Goal: Task Accomplishment & Management: Use online tool/utility

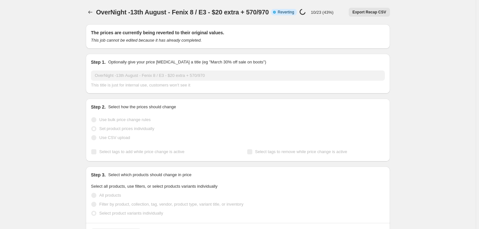
click at [93, 12] on icon "Price change jobs" at bounding box center [90, 12] width 6 height 6
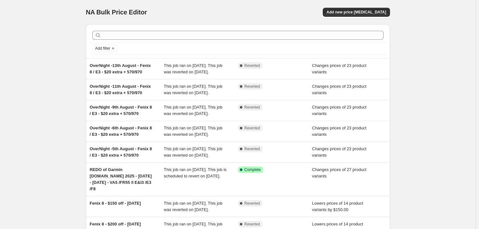
click at [62, 120] on div "NA Bulk Price Editor. This page is ready NA Bulk Price Editor Add new price [ME…" at bounding box center [238, 174] width 476 height 349
click at [362, 12] on span "Add new price [MEDICAL_DATA]" at bounding box center [357, 12] width 60 height 5
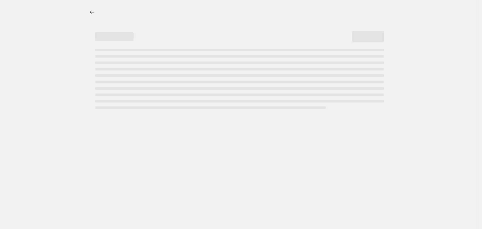
select select "percentage"
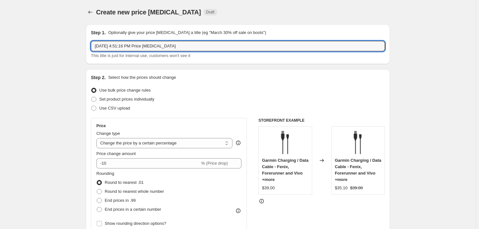
drag, startPoint x: 180, startPoint y: 45, endPoint x: 88, endPoint y: 45, distance: 91.9
click at [88, 45] on div "Step 1. Optionally give your price [MEDICAL_DATA] a title (eg "March 30% off sa…" at bounding box center [238, 44] width 304 height 40
type input "Garmin October/Garmin BDay Promo"
click at [109, 101] on span "Set product prices individually" at bounding box center [126, 99] width 55 height 5
click at [92, 97] on input "Set product prices individually" at bounding box center [91, 97] width 0 height 0
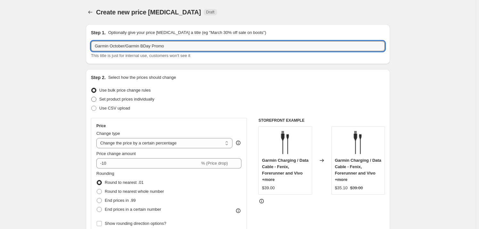
radio input "true"
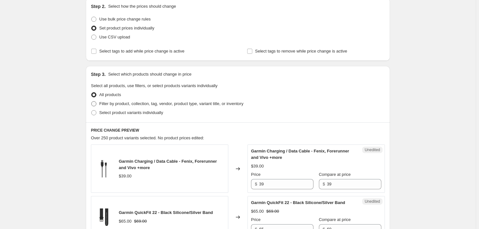
scroll to position [97, 0]
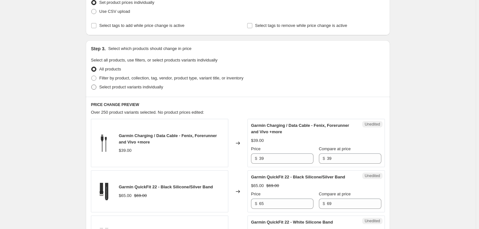
click at [115, 85] on span "Select product variants individually" at bounding box center [131, 87] width 64 height 5
click at [92, 85] on input "Select product variants individually" at bounding box center [91, 85] width 0 height 0
radio input "true"
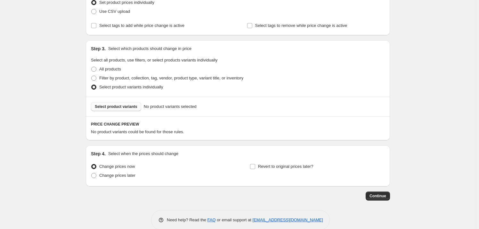
click at [118, 105] on span "Select product variants" at bounding box center [116, 106] width 43 height 5
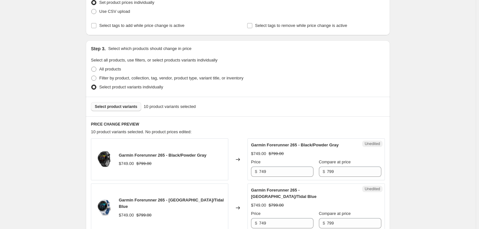
scroll to position [194, 0]
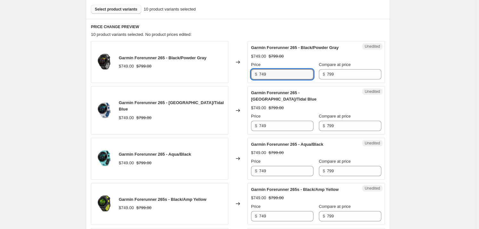
drag, startPoint x: 272, startPoint y: 70, endPoint x: 258, endPoint y: 70, distance: 13.8
click at [258, 70] on div "$ 749" at bounding box center [282, 74] width 62 height 10
drag, startPoint x: 269, startPoint y: 74, endPoint x: 229, endPoint y: 73, distance: 40.1
click at [229, 73] on div "Garmin Forerunner 265 - Black/Powder Gray $749.00 $799.00 Changed to Unedited G…" at bounding box center [238, 62] width 294 height 42
type input "599"
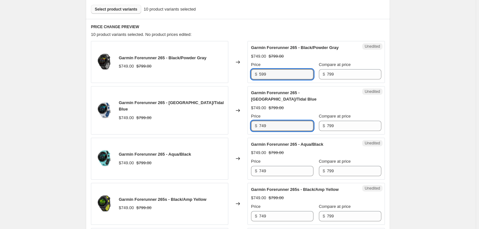
drag, startPoint x: 275, startPoint y: 120, endPoint x: 218, endPoint y: 118, distance: 56.7
click at [218, 118] on div "Garmin Forerunner 265 - [GEOGRAPHIC_DATA]/Tidal Blue $749.00 $799.00 Changed to…" at bounding box center [238, 110] width 294 height 48
paste input "59"
type input "599"
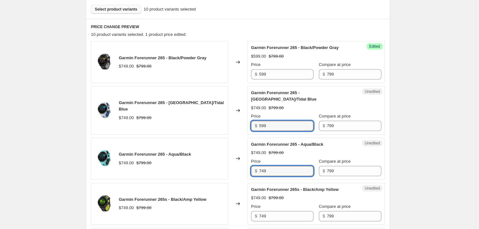
drag, startPoint x: 276, startPoint y: 166, endPoint x: 207, endPoint y: 159, distance: 69.6
click at [213, 160] on div "Garmin Forerunner 265 - Aqua/Black $749.00 $799.00 Changed to Unedited Garmin F…" at bounding box center [238, 159] width 294 height 42
paste input "59"
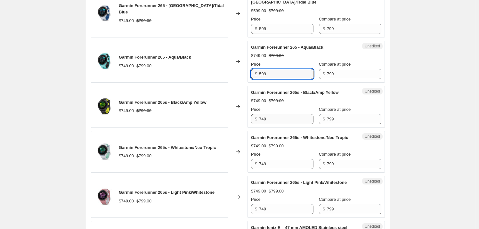
type input "599"
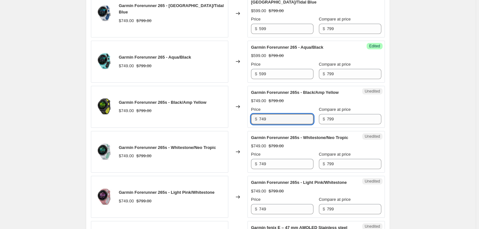
drag, startPoint x: 272, startPoint y: 110, endPoint x: 224, endPoint y: 111, distance: 47.7
click at [224, 111] on div "Garmin Forerunner 265s - Black/Amp Yellow $749.00 $799.00 Changed to Unedited G…" at bounding box center [238, 107] width 294 height 42
paste input "59"
type input "599"
drag, startPoint x: 270, startPoint y: 156, endPoint x: 222, endPoint y: 154, distance: 47.8
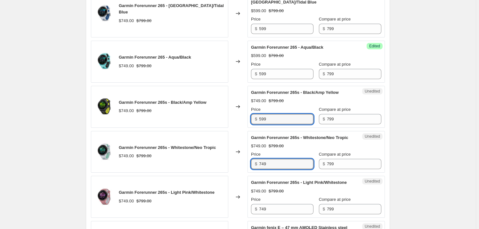
click at [224, 154] on div "Garmin Forerunner 265s - Whitestone/Neo Tropic $749.00 $799.00 Changed to Unedi…" at bounding box center [238, 152] width 294 height 42
paste input "59"
type input "599"
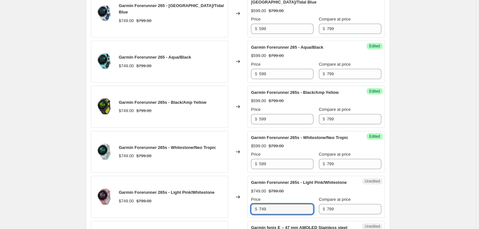
drag, startPoint x: 265, startPoint y: 200, endPoint x: 215, endPoint y: 198, distance: 50.0
click at [215, 198] on div "Garmin Forerunner 265s - Light Pink/Whitestone $749.00 $799.00 Changed to Unedi…" at bounding box center [238, 197] width 294 height 42
paste input "59"
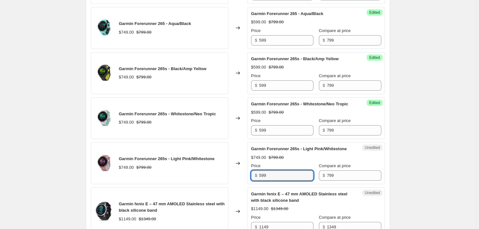
scroll to position [388, 0]
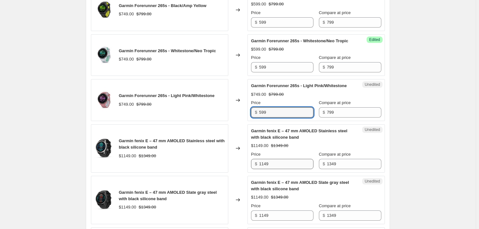
type input "599"
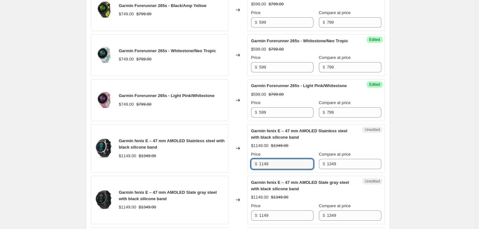
drag, startPoint x: 283, startPoint y: 156, endPoint x: 219, endPoint y: 150, distance: 64.3
click at [219, 150] on div "Garmin fenix E – 47 mm AMOLED Stainless steel with black silicone band $1149.00…" at bounding box center [238, 148] width 294 height 48
type input "999"
drag, startPoint x: 275, startPoint y: 206, endPoint x: 190, endPoint y: 206, distance: 85.2
click at [227, 207] on div "Garmin fenix E – 47 mm AMOLED Slate gray steel with black silicone band $1149.0…" at bounding box center [238, 200] width 294 height 48
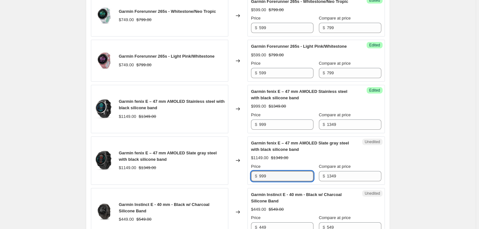
scroll to position [485, 0]
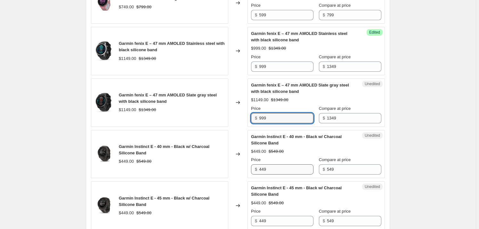
type input "999"
drag, startPoint x: 270, startPoint y: 163, endPoint x: 184, endPoint y: 162, distance: 86.2
click at [205, 162] on div "Garmin Instinct E - 40 mm - Black w/ Charcoal Silicone Band $449.00 $549.00 Cha…" at bounding box center [238, 154] width 294 height 48
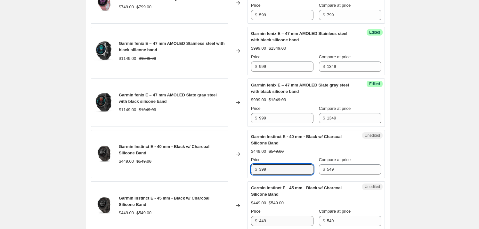
type input "399"
drag, startPoint x: 274, startPoint y: 211, endPoint x: 169, endPoint y: 205, distance: 105.3
click at [215, 210] on div "Garmin Instinct E - 45 mm - Black w/ Charcoal Silicone Band $449.00 $549.00 Cha…" at bounding box center [238, 205] width 294 height 48
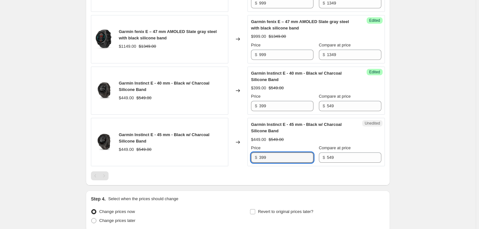
scroll to position [597, 0]
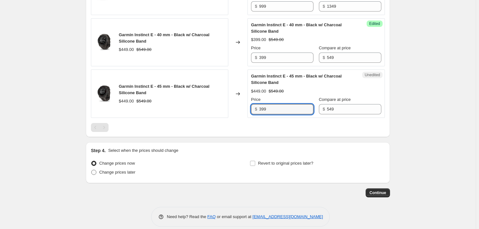
type input "399"
click at [117, 170] on span "Change prices later" at bounding box center [117, 172] width 36 height 5
click at [92, 170] on input "Change prices later" at bounding box center [91, 170] width 0 height 0
radio input "true"
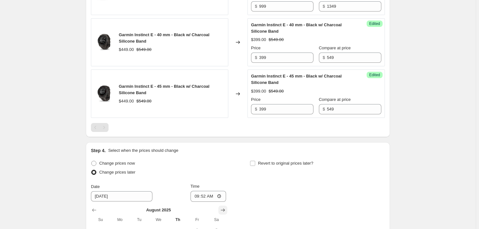
click at [226, 207] on icon "Show next month, September 2025" at bounding box center [223, 210] width 6 height 6
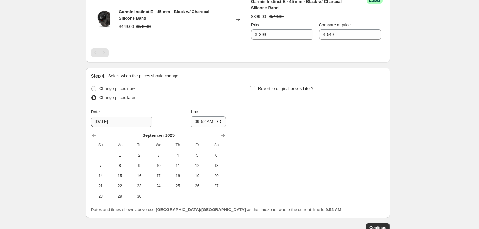
scroll to position [707, 0]
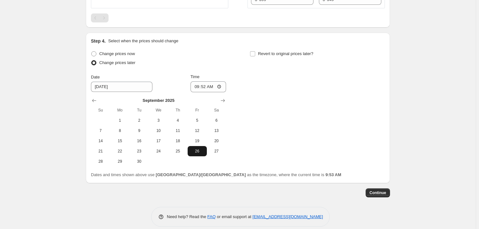
click at [202, 149] on span "26" at bounding box center [197, 151] width 14 height 5
type input "[DATE]"
click at [199, 81] on input "09:52" at bounding box center [209, 86] width 36 height 11
type input "18:00"
click at [252, 51] on input "Revert to original prices later?" at bounding box center [252, 53] width 5 height 5
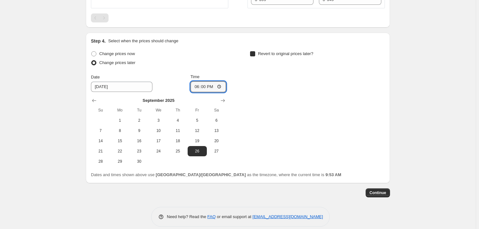
checkbox input "true"
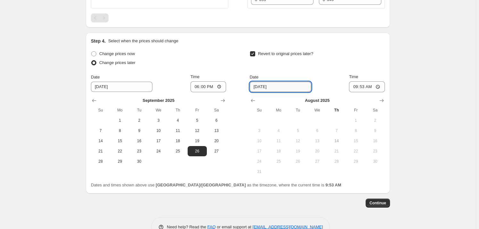
click at [283, 82] on input "[DATE]" at bounding box center [281, 87] width 62 height 10
click at [383, 97] on icon "Show next month, September 2025" at bounding box center [382, 100] width 6 height 6
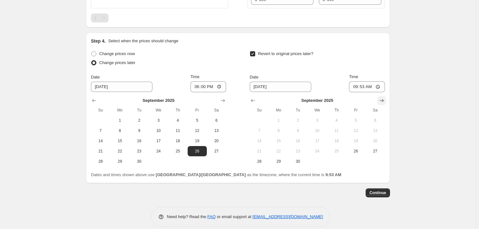
click at [383, 97] on icon "Show next month, October 2025" at bounding box center [382, 100] width 6 height 6
click at [264, 159] on span "26" at bounding box center [259, 161] width 14 height 5
type input "[DATE]"
click at [358, 81] on input "09:53" at bounding box center [367, 86] width 36 height 11
type input "23:59"
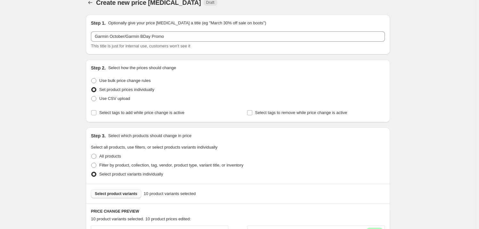
scroll to position [0, 0]
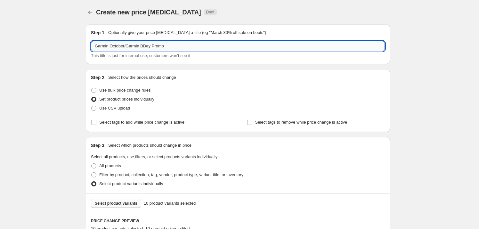
click at [184, 49] on input "Garmin October/Garmin BDay Promo" at bounding box center [238, 46] width 294 height 10
click at [174, 46] on input "Garmin October/Garmin BDay Promo [DATE] - [DATE]" at bounding box center [238, 46] width 294 height 10
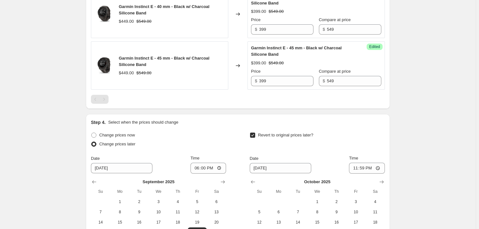
scroll to position [707, 0]
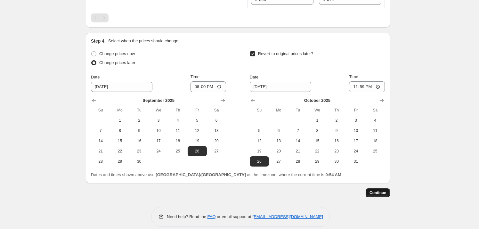
type input "Garmin October/Garmin BDay Promo [DATE] - [DATE]"
click at [375, 190] on span "Continue" at bounding box center [378, 192] width 17 height 5
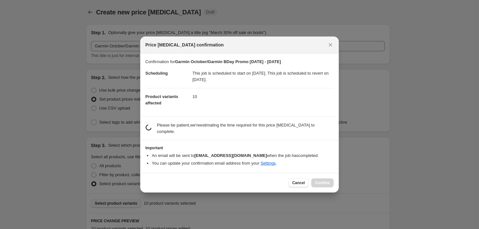
scroll to position [0, 0]
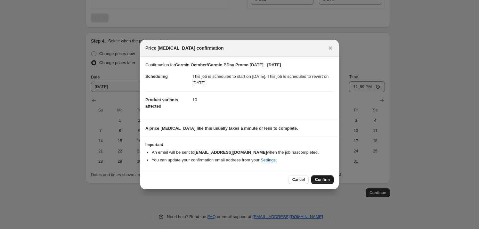
click at [326, 179] on span "Confirm" at bounding box center [322, 179] width 15 height 5
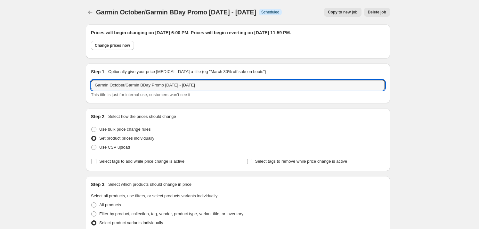
drag, startPoint x: 168, startPoint y: 84, endPoint x: 47, endPoint y: 86, distance: 121.1
click at [90, 12] on icon "Price change jobs" at bounding box center [90, 12] width 4 height 3
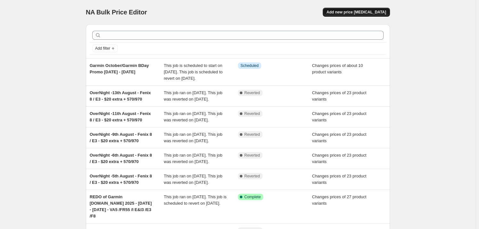
click at [357, 14] on span "Add new price [MEDICAL_DATA]" at bounding box center [357, 12] width 60 height 5
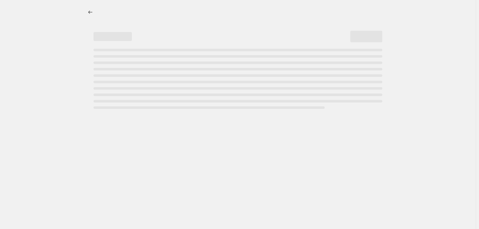
select select "percentage"
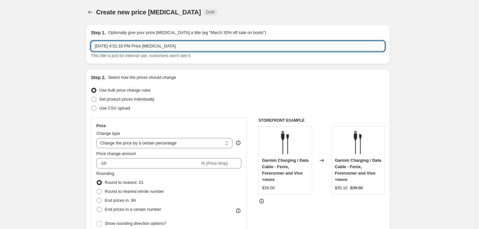
click at [134, 44] on input "[DATE] 4:51:16 PM Price [MEDICAL_DATA]" at bounding box center [238, 46] width 294 height 10
paste input "Garmin October/Garmin BDay Promo [DATE] - [DATE]"
drag, startPoint x: 224, startPoint y: 47, endPoint x: -29, endPoint y: 49, distance: 252.8
click at [0, 49] on html "Home Settings Plans Skip to content Create new price [MEDICAL_DATA]. This page …" at bounding box center [239, 114] width 479 height 229
paste input "Garmin October/Garmin BDay Promo [DATE] - [DATE]"
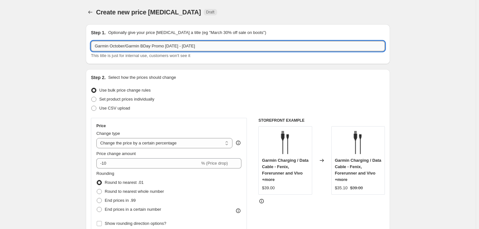
drag, startPoint x: 151, startPoint y: 47, endPoint x: 112, endPoint y: 46, distance: 39.4
click at [112, 46] on input "Garmin October/Garmin BDay Promo [DATE] - [DATE]" at bounding box center [238, 46] width 294 height 10
drag, startPoint x: 149, startPoint y: 47, endPoint x: 145, endPoint y: 48, distance: 3.5
click at [145, 48] on input "Garmin September Promo [DATE] - [DATE]" at bounding box center [238, 46] width 294 height 10
click at [173, 47] on input "Garmin September Promo [DATE] - [DATE]" at bounding box center [238, 46] width 294 height 10
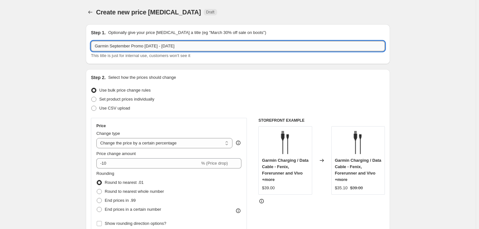
drag, startPoint x: 171, startPoint y: 47, endPoint x: 167, endPoint y: 47, distance: 4.2
click at [167, 47] on input "Garmin September Promo [DATE] - [DATE]" at bounding box center [238, 46] width 294 height 10
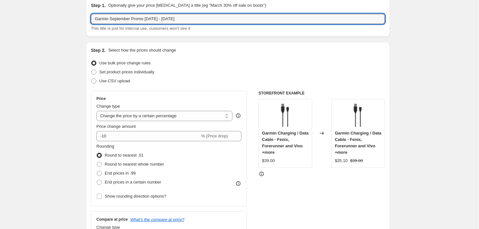
scroll to position [48, 0]
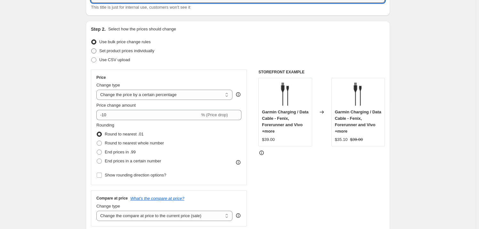
type input "Garmin September Promo [DATE] - [DATE]"
click at [117, 50] on span "Set product prices individually" at bounding box center [126, 50] width 55 height 5
click at [92, 49] on input "Set product prices individually" at bounding box center [91, 48] width 0 height 0
radio input "true"
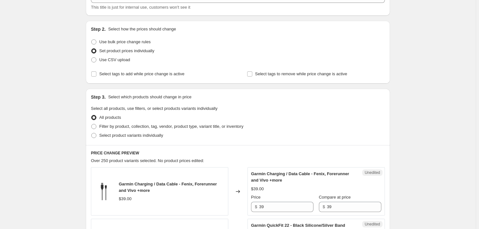
scroll to position [0, 0]
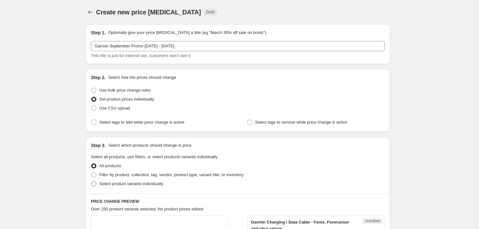
click at [112, 183] on span "Select product variants individually" at bounding box center [131, 183] width 64 height 5
click at [92, 182] on input "Select product variants individually" at bounding box center [91, 181] width 0 height 0
radio input "true"
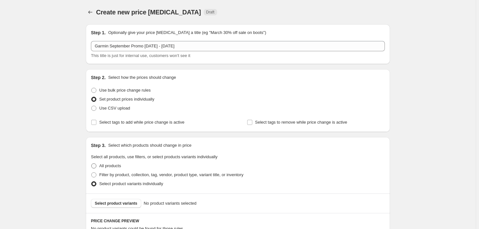
scroll to position [97, 0]
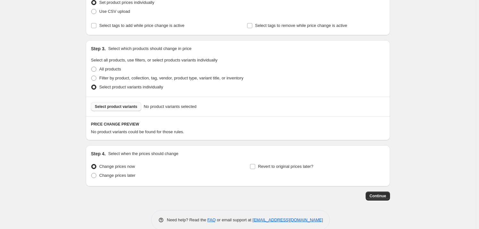
click at [119, 108] on span "Select product variants" at bounding box center [116, 106] width 43 height 5
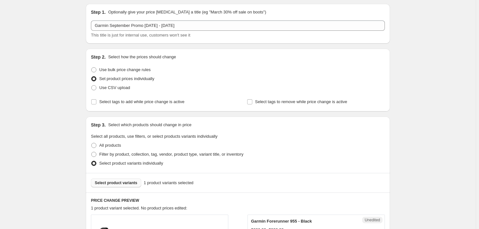
scroll to position [69, 0]
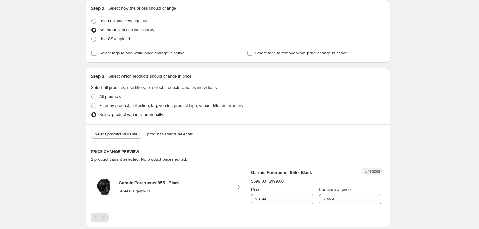
click at [131, 134] on span "Select product variants" at bounding box center [116, 134] width 43 height 5
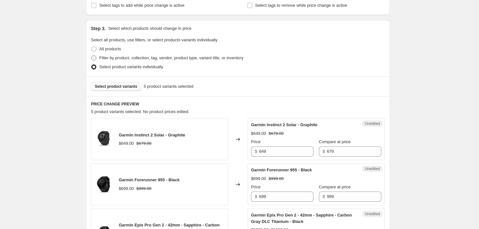
scroll to position [118, 0]
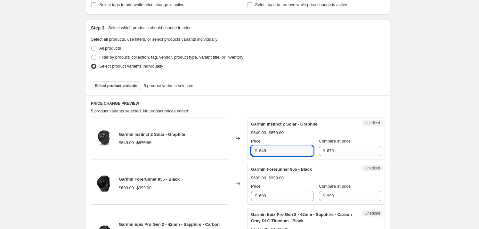
drag, startPoint x: 271, startPoint y: 148, endPoint x: 239, endPoint y: 148, distance: 32.4
click at [239, 148] on div "Garmin Instinct 2 Solar - Graphite $649.00 $679.00 Changed to Unedited Garmin I…" at bounding box center [238, 139] width 294 height 42
type input "529"
drag, startPoint x: 275, startPoint y: 196, endPoint x: 240, endPoint y: 195, distance: 34.9
click at [240, 195] on div "Garmin Forerunner 955 - Black $699.00 $999.00 Changed to Unedited Garmin Foreru…" at bounding box center [238, 184] width 294 height 42
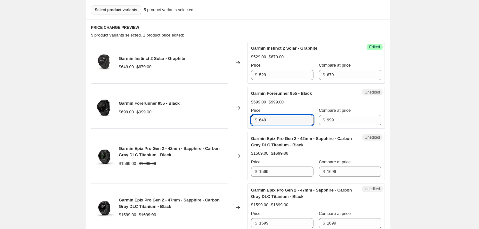
scroll to position [215, 0]
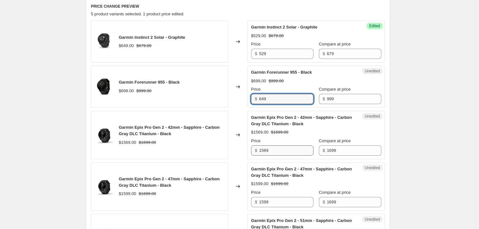
type input "649"
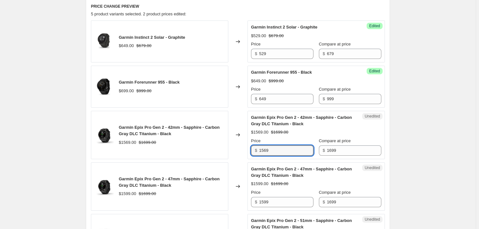
drag, startPoint x: 275, startPoint y: 149, endPoint x: 231, endPoint y: 149, distance: 44.2
click at [231, 149] on div "Garmin Epix Pro Gen 2 - 42mm - Sapphire - Carbon Gray DLC Titanium - Black $156…" at bounding box center [238, 135] width 294 height 48
type input "999"
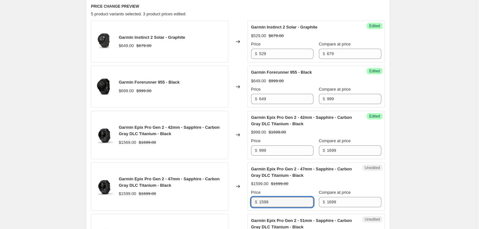
drag, startPoint x: 277, startPoint y: 202, endPoint x: 190, endPoint y: 200, distance: 87.5
click at [194, 201] on div "Garmin Epix Pro Gen 2 - 47mm - Sapphire - Carbon Gray DLC Titanium - Black $159…" at bounding box center [238, 186] width 294 height 48
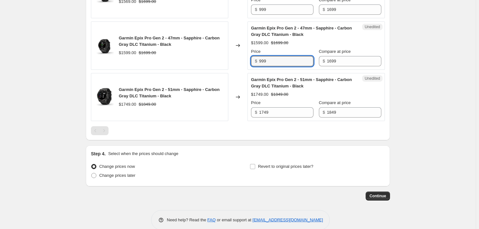
scroll to position [360, 0]
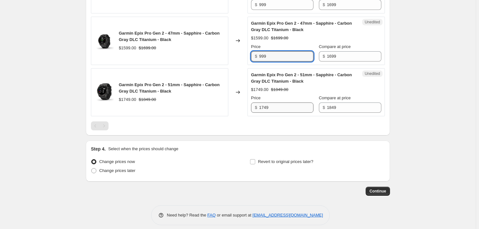
type input "999"
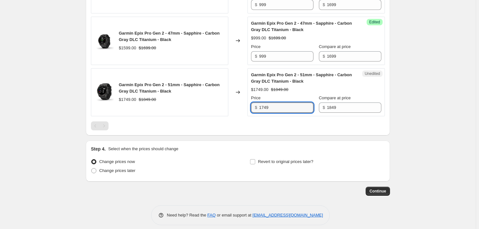
drag, startPoint x: 276, startPoint y: 106, endPoint x: 225, endPoint y: 102, distance: 51.1
click at [225, 102] on div "Garmin Epix Pro Gen 2 - 51mm - Sapphire - Carbon Gray DLC Titanium - Black $174…" at bounding box center [238, 92] width 294 height 48
click at [266, 106] on input "11449" at bounding box center [286, 108] width 54 height 10
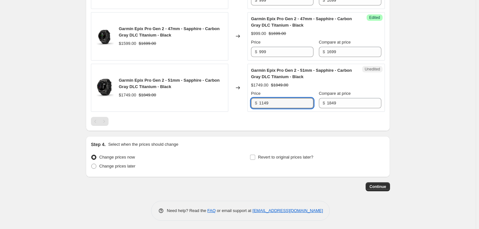
scroll to position [365, 0]
type input "1149"
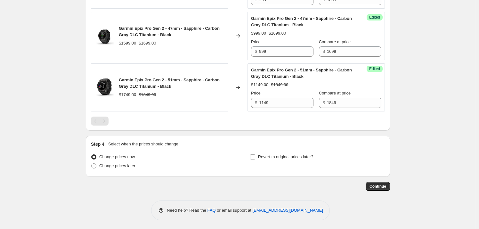
drag, startPoint x: 383, startPoint y: 186, endPoint x: 144, endPoint y: 185, distance: 238.4
click at [147, 188] on div "Continue" at bounding box center [238, 186] width 304 height 9
click at [109, 165] on span "Change prices later" at bounding box center [117, 165] width 36 height 5
click at [92, 164] on input "Change prices later" at bounding box center [91, 163] width 0 height 0
radio input "true"
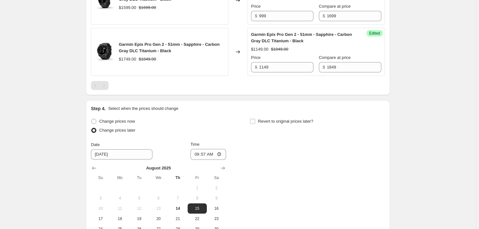
scroll to position [414, 0]
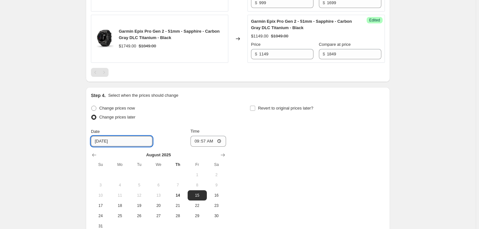
click at [111, 141] on input "[DATE]" at bounding box center [122, 141] width 62 height 10
click at [225, 156] on icon "Show next month, September 2025" at bounding box center [223, 155] width 6 height 6
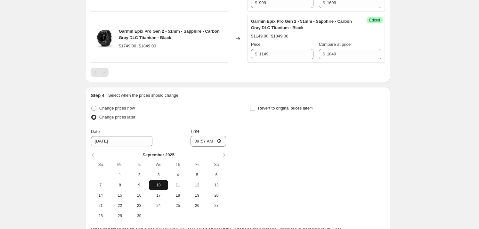
click at [160, 183] on span "10" at bounding box center [159, 185] width 14 height 5
type input "[DATE]"
click at [198, 139] on input "09:57" at bounding box center [209, 141] width 36 height 11
type input "01:00"
click at [254, 106] on input "Revert to original prices later?" at bounding box center [252, 108] width 5 height 5
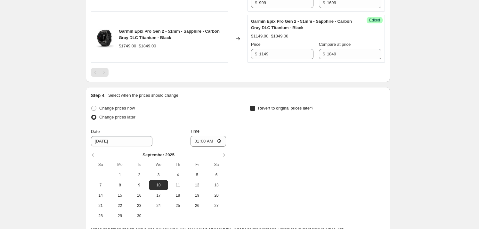
checkbox input "true"
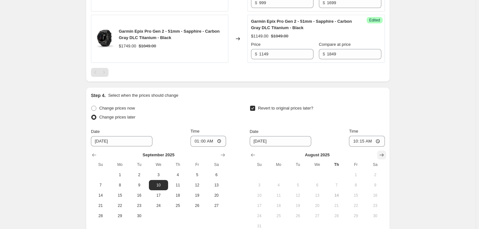
click at [384, 153] on icon "Show next month, September 2025" at bounding box center [382, 155] width 6 height 6
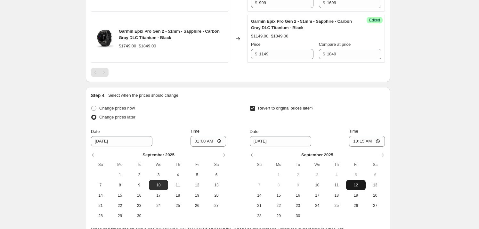
click at [354, 183] on span "12" at bounding box center [356, 185] width 14 height 5
type input "[DATE]"
click at [356, 140] on input "10:15" at bounding box center [367, 141] width 36 height 11
type input "23:59"
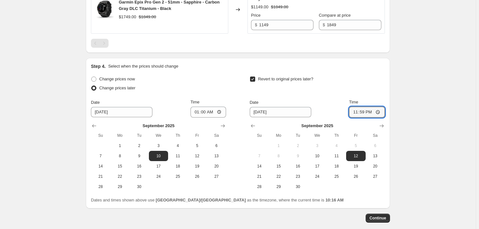
scroll to position [462, 0]
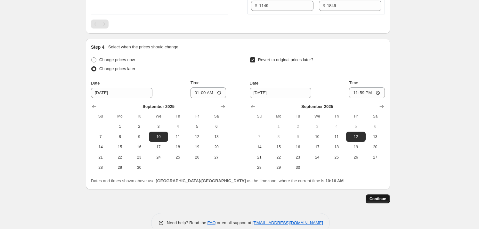
click at [380, 198] on span "Continue" at bounding box center [378, 198] width 17 height 5
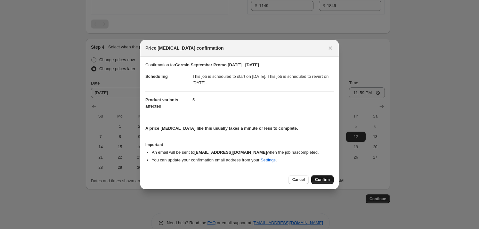
click at [323, 179] on span "Confirm" at bounding box center [322, 179] width 15 height 5
